Goal: Task Accomplishment & Management: Use online tool/utility

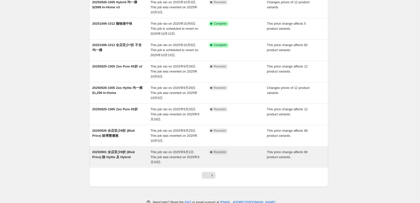
scroll to position [101, 0]
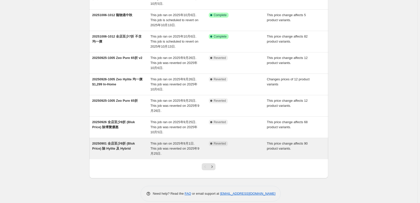
click at [125, 148] on span "20250901 全店至少8折 (Bluk Price) 除 Hylite 及 Hybrid" at bounding box center [113, 146] width 43 height 9
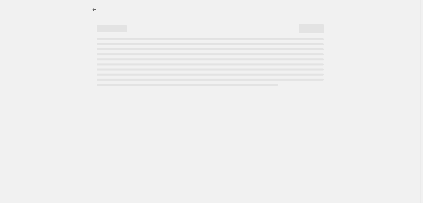
select select "pcap"
select select "no_change"
select select "collection"
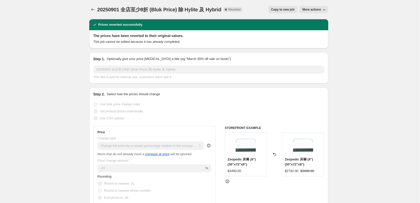
click at [294, 9] on span "Copy to new job" at bounding box center [282, 10] width 23 height 4
select select "pcap"
select select "no_change"
select select "collection"
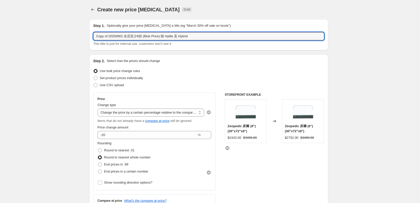
drag, startPoint x: 110, startPoint y: 36, endPoint x: 72, endPoint y: 38, distance: 37.8
drag, startPoint x: 105, startPoint y: 38, endPoint x: 108, endPoint y: 37, distance: 3.4
click at [108, 37] on input "20250901 全店至少8折 (Bluk Price) 除 Hylite 及 Hybrid" at bounding box center [208, 36] width 231 height 8
drag, startPoint x: 111, startPoint y: 36, endPoint x: 108, endPoint y: 38, distance: 3.4
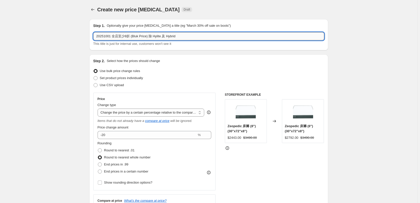
click at [108, 38] on input "20251001 全店至少8折 (Bluk Price) 除 Hylite 及 Hybrid" at bounding box center [208, 36] width 231 height 8
drag, startPoint x: 139, startPoint y: 37, endPoint x: 157, endPoint y: 37, distance: 17.9
click at [157, 37] on input "20251013-1031 全店至少8折 (Bluk Price) 除 Hylite 及 Hybrid" at bounding box center [208, 36] width 231 height 8
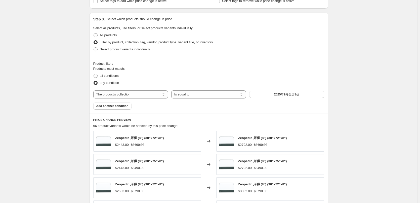
scroll to position [252, 0]
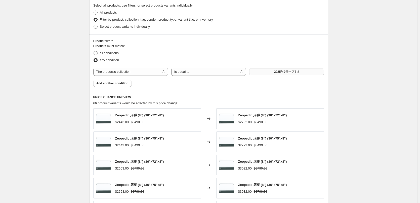
type input "20251013-1031 全店至少8折 除 Hylite 及 Hybrid"
click at [284, 74] on button "2025年9月全店8折" at bounding box center [287, 71] width 75 height 7
click at [281, 68] on div "The product The product's collection The product's tag The product's vendor The…" at bounding box center [208, 72] width 231 height 8
click at [273, 72] on span "20251006-1012 全店7折" at bounding box center [287, 72] width 33 height 4
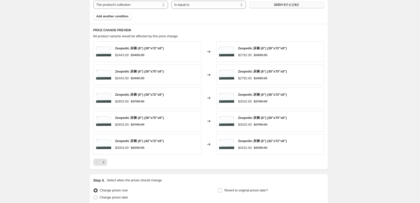
scroll to position [327, 0]
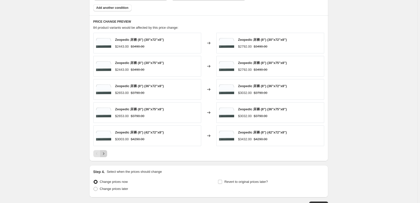
click at [106, 156] on icon "Next" at bounding box center [103, 153] width 5 height 5
click at [106, 155] on icon "Next" at bounding box center [103, 153] width 5 height 5
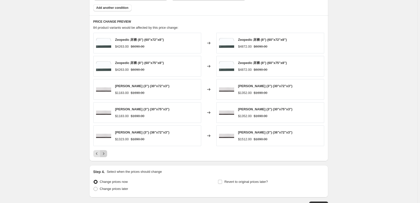
click at [103, 156] on icon "Next" at bounding box center [103, 153] width 5 height 5
click at [101, 157] on button "Next" at bounding box center [103, 153] width 7 height 7
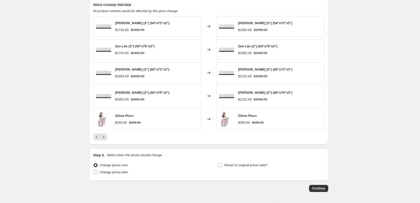
scroll to position [364, 0]
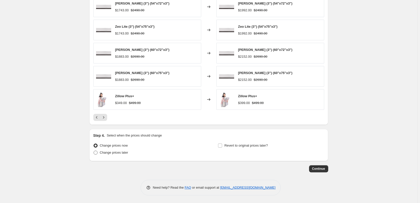
click at [117, 153] on span "Change prices later" at bounding box center [114, 153] width 28 height 4
click at [94, 151] on input "Change prices later" at bounding box center [94, 151] width 0 height 0
radio input "true"
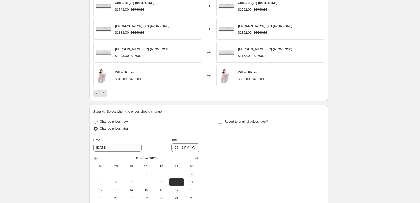
scroll to position [439, 0]
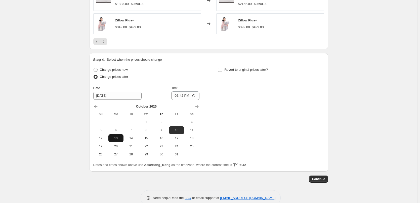
click at [116, 141] on button "13" at bounding box center [116, 138] width 15 height 8
type input "[DATE]"
click at [197, 97] on input "18:42" at bounding box center [185, 95] width 28 height 9
type input "00:05"
click at [277, 109] on div "Change prices now Change prices later Date [DATE] Time 00:[DATE] Mo Tu We Th Fr…" at bounding box center [208, 112] width 231 height 92
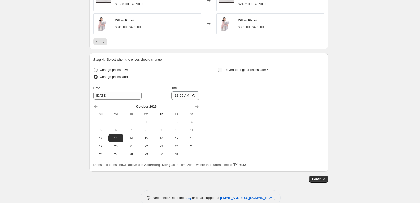
click at [225, 69] on label "Revert to original prices later?" at bounding box center [243, 69] width 50 height 7
click at [222, 69] on input "Revert to original prices later?" at bounding box center [220, 70] width 4 height 4
checkbox input "true"
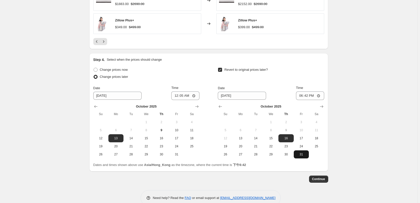
click at [303, 156] on span "31" at bounding box center [301, 154] width 11 height 4
click at [308, 93] on input "18:42" at bounding box center [310, 95] width 28 height 9
click at [249, 97] on input "[DATE]" at bounding box center [242, 96] width 48 height 8
click at [231, 97] on input "[DATE]" at bounding box center [242, 96] width 48 height 8
click at [320, 104] on div at bounding box center [271, 106] width 106 height 5
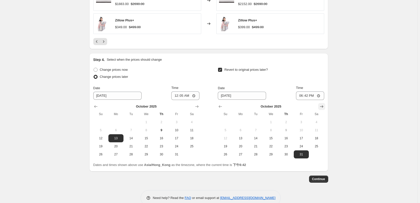
click at [322, 105] on icon "Show next month, November 2025" at bounding box center [322, 106] width 5 height 5
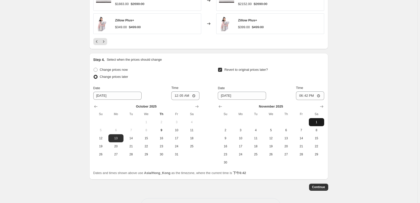
click at [321, 121] on span "1" at bounding box center [316, 122] width 11 height 4
type input "[DATE]"
click at [319, 97] on input "18:42" at bounding box center [310, 95] width 28 height 9
type input "00:00"
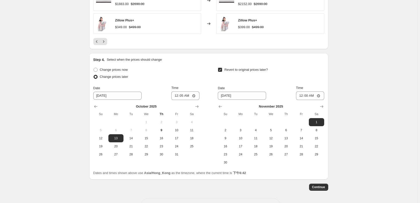
click at [320, 188] on span "Continue" at bounding box center [318, 187] width 13 height 4
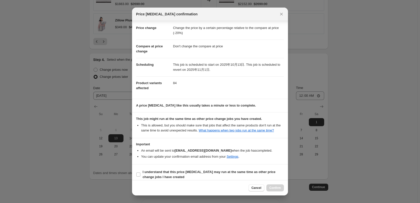
scroll to position [13, 0]
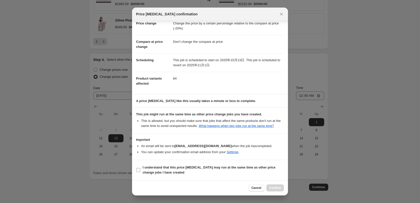
click at [151, 172] on b "I understand that this price [MEDICAL_DATA] may run at the same time as other p…" at bounding box center [209, 169] width 133 height 9
click at [140, 172] on input "I understand that this price [MEDICAL_DATA] may run at the same time as other p…" at bounding box center [138, 170] width 4 height 4
checkbox input "true"
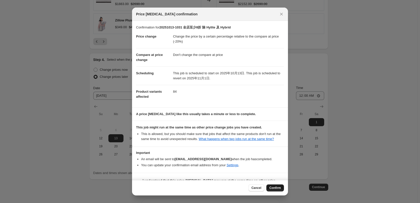
click at [279, 187] on span "Confirm" at bounding box center [276, 188] width 12 height 4
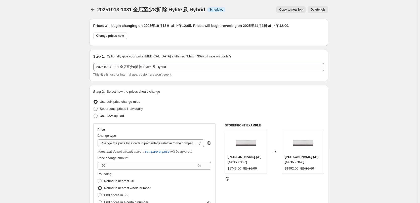
click at [93, 10] on icon "Price change jobs" at bounding box center [92, 9] width 3 height 3
